Goal: Task Accomplishment & Management: Manage account settings

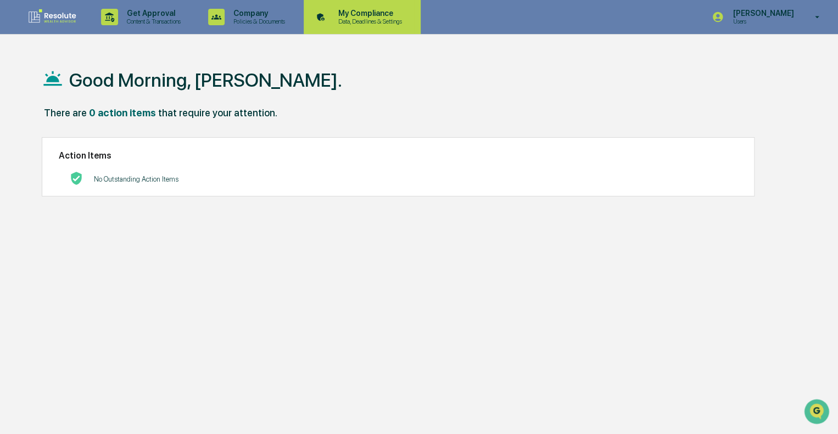
click at [343, 26] on div "My Compliance Data, Deadlines & Settings" at bounding box center [361, 17] width 106 height 34
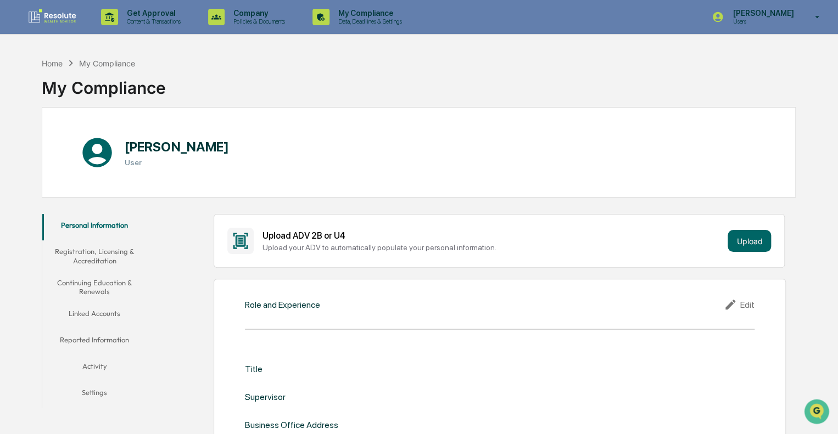
click at [97, 336] on button "Reported Information" at bounding box center [94, 342] width 105 height 26
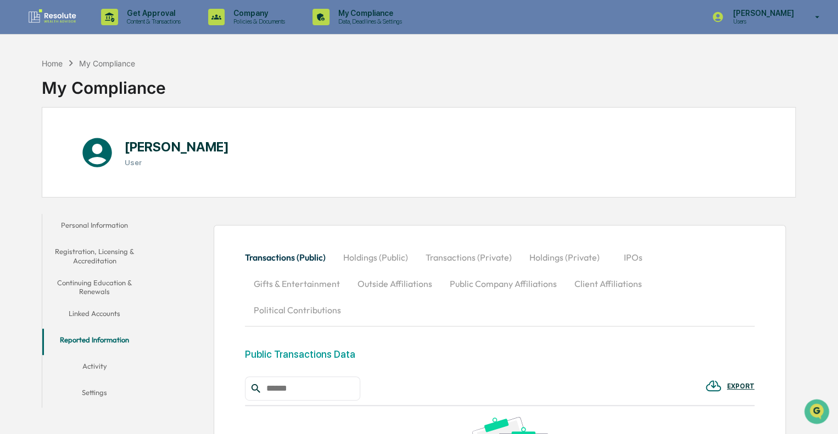
click at [97, 311] on button "Linked Accounts" at bounding box center [94, 315] width 105 height 26
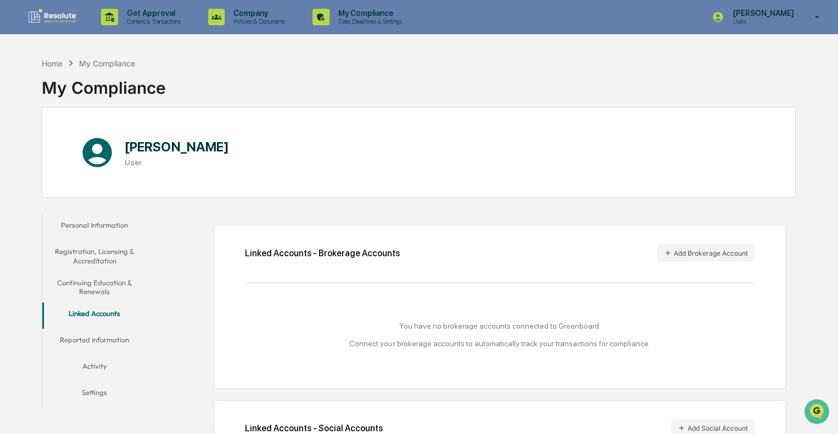
click at [92, 294] on button "Continuing Education & Renewals" at bounding box center [94, 287] width 105 height 31
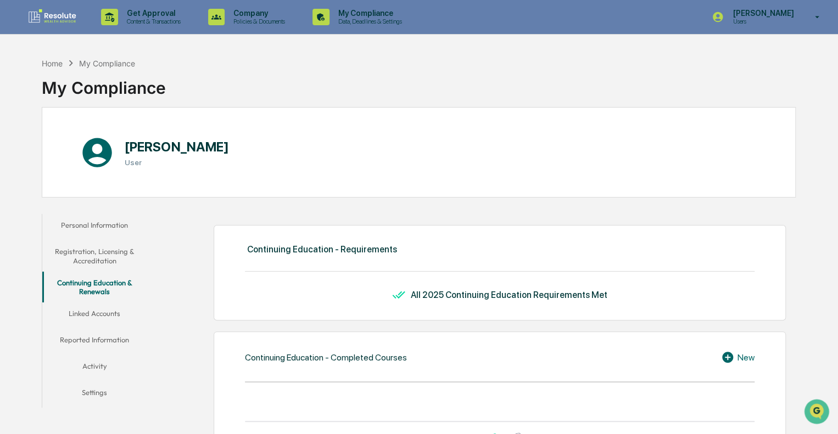
click at [98, 252] on button "Registration, Licensing & Accreditation" at bounding box center [94, 255] width 105 height 31
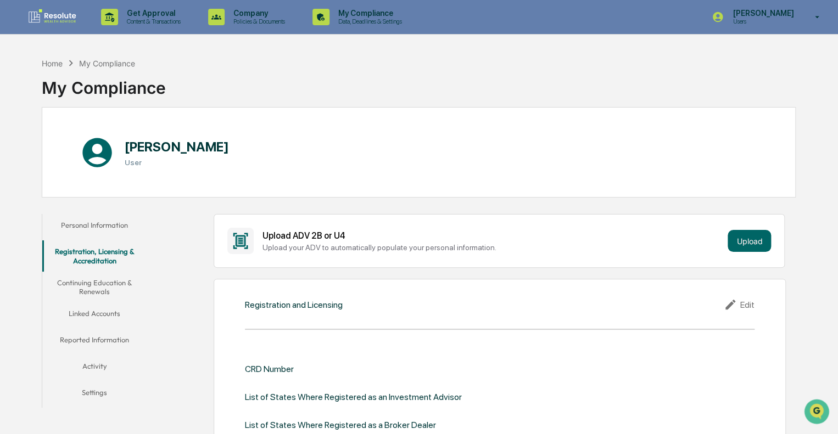
click at [94, 225] on button "Personal Information" at bounding box center [94, 227] width 105 height 26
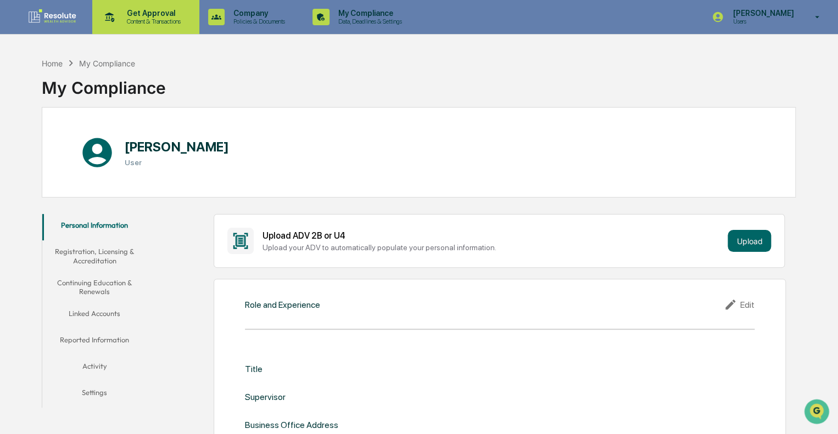
click at [137, 19] on p "Content & Transactions" at bounding box center [152, 22] width 68 height 8
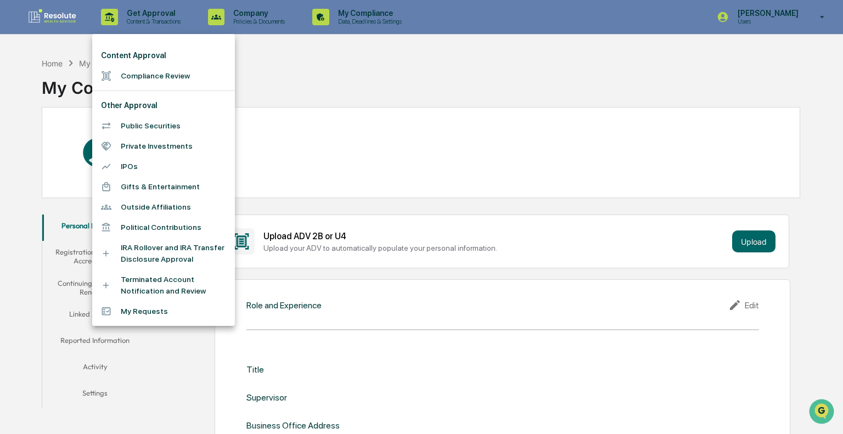
click at [269, 58] on div at bounding box center [421, 217] width 843 height 434
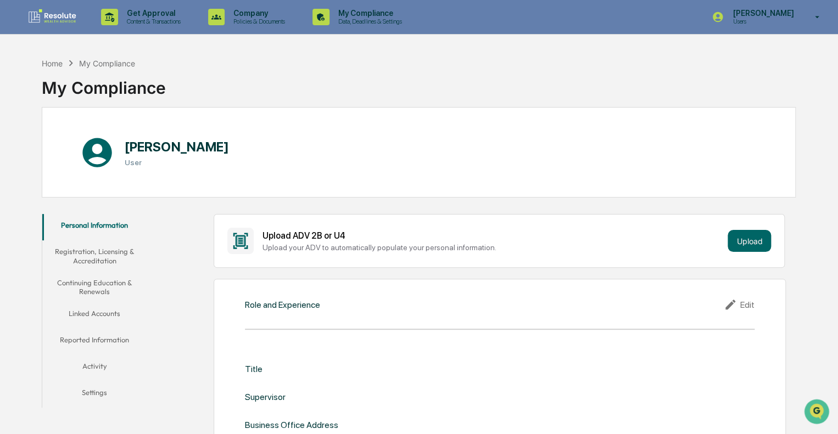
click at [782, 17] on p "[PERSON_NAME]" at bounding box center [761, 13] width 75 height 9
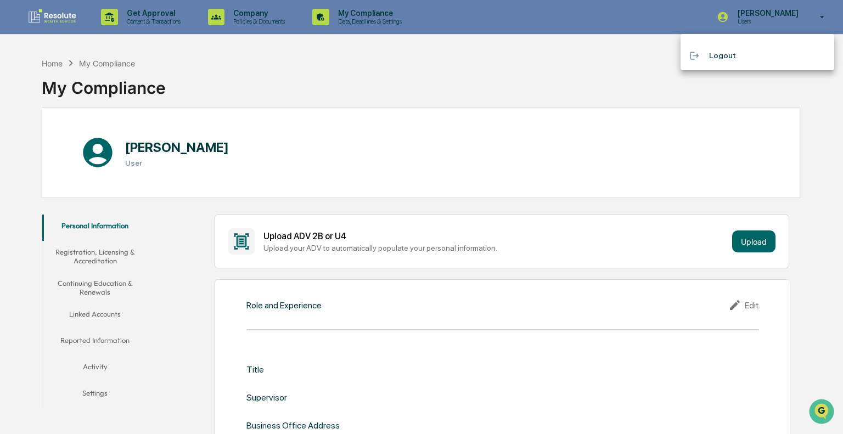
click at [611, 57] on div at bounding box center [421, 217] width 843 height 434
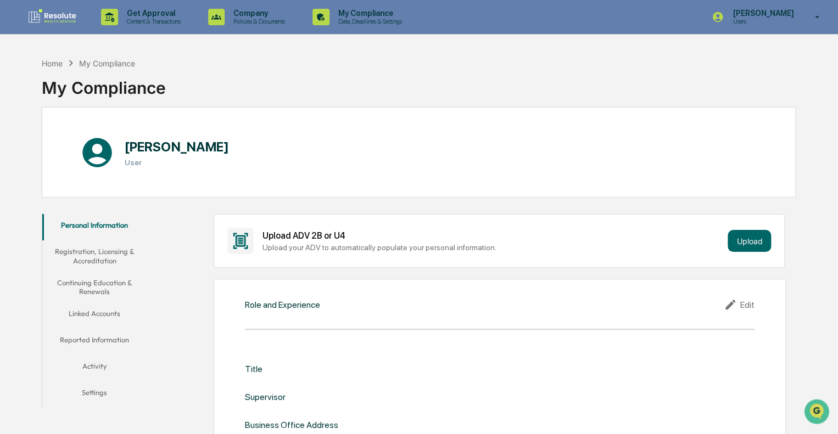
click at [422, 197] on div "[PERSON_NAME] User" at bounding box center [419, 152] width 754 height 91
